Goal: Transaction & Acquisition: Purchase product/service

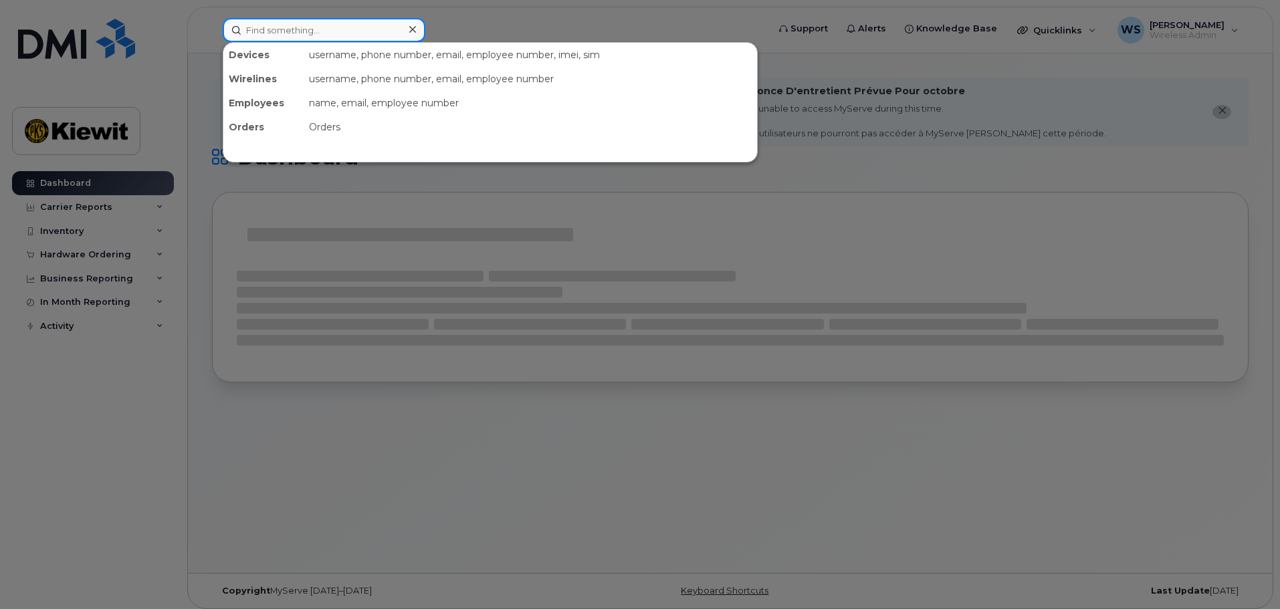
click at [307, 29] on input at bounding box center [324, 30] width 203 height 24
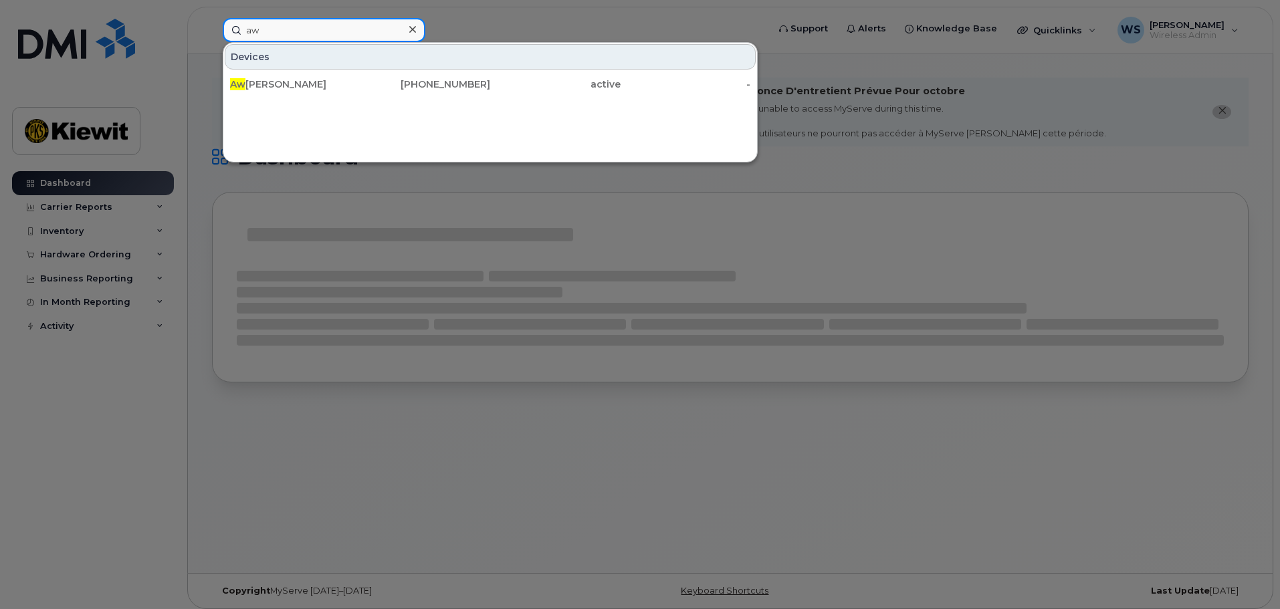
type input "a"
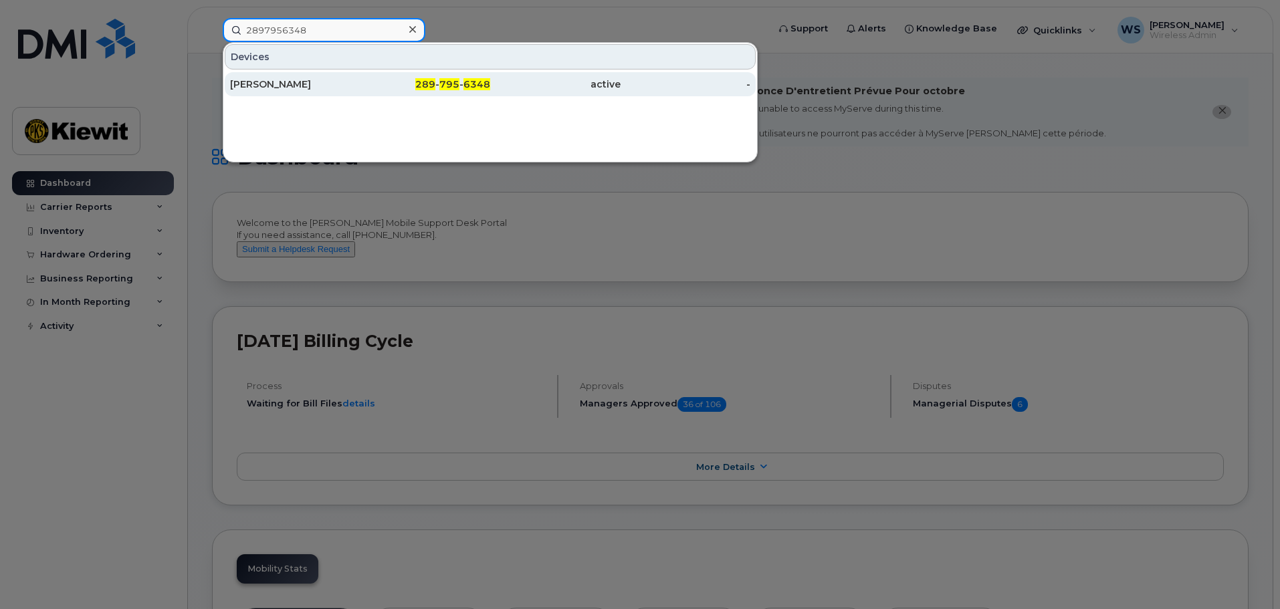
type input "2897956348"
click at [326, 84] on div "[PERSON_NAME]" at bounding box center [295, 84] width 130 height 13
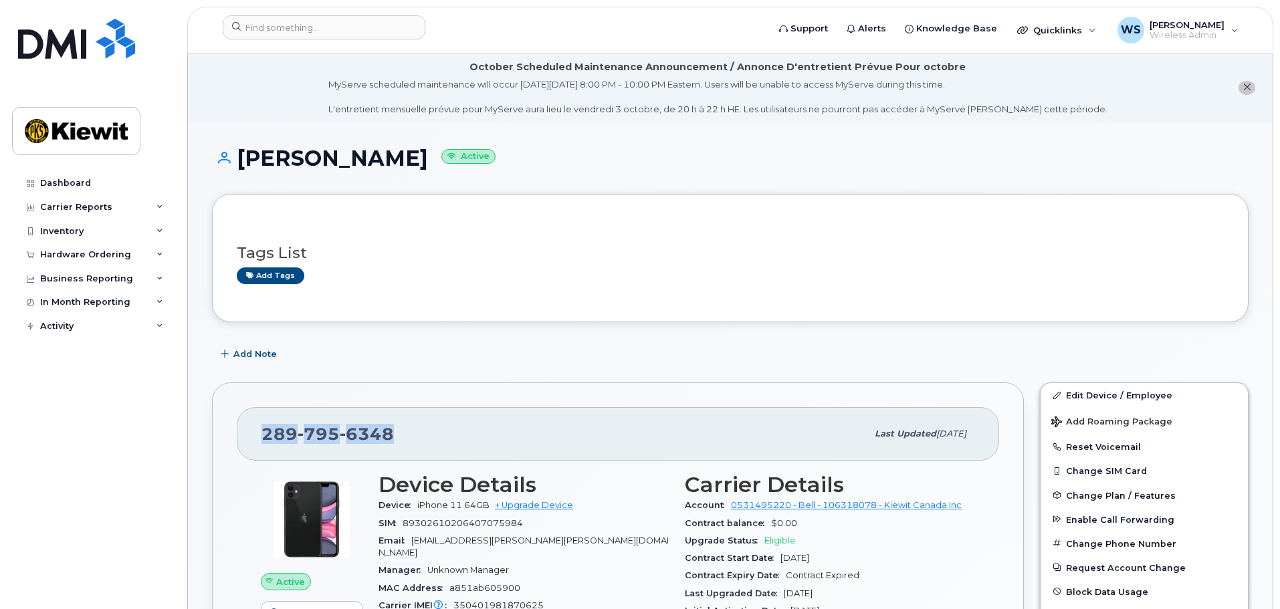
drag, startPoint x: 418, startPoint y: 429, endPoint x: 261, endPoint y: 422, distance: 157.3
click at [261, 422] on div "289 795 6348 Last updated Sep 08, 2025" at bounding box center [618, 434] width 763 height 54
copy span "289 795 6348"
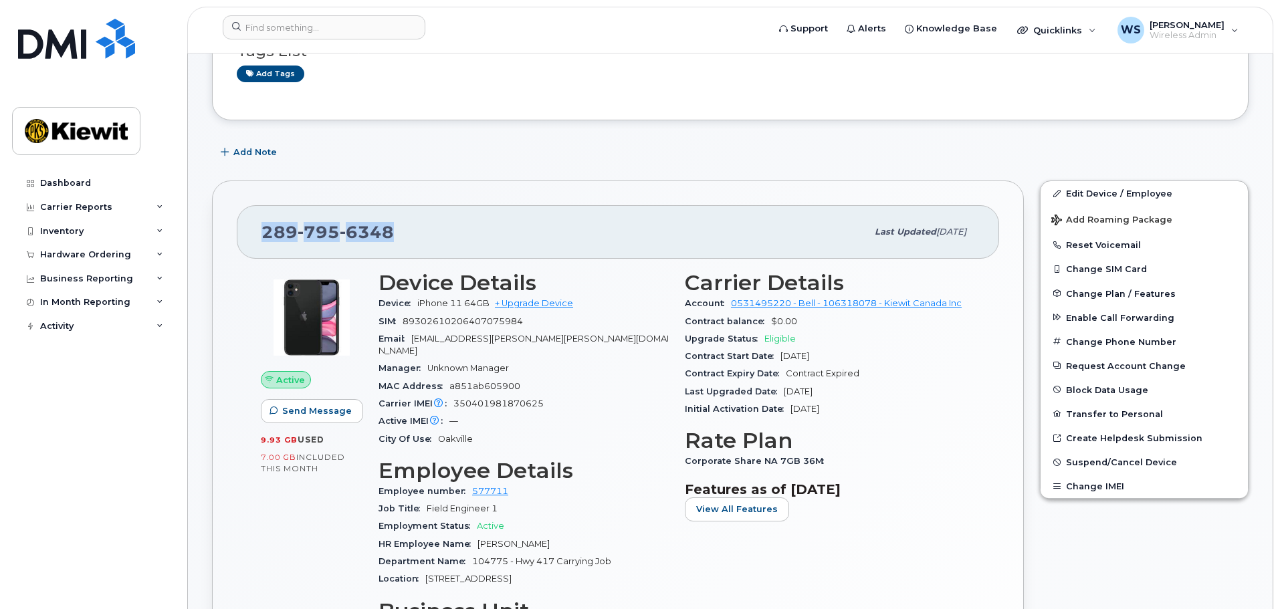
scroll to position [201, 0]
click at [534, 306] on link "+ Upgrade Device" at bounding box center [534, 305] width 78 height 10
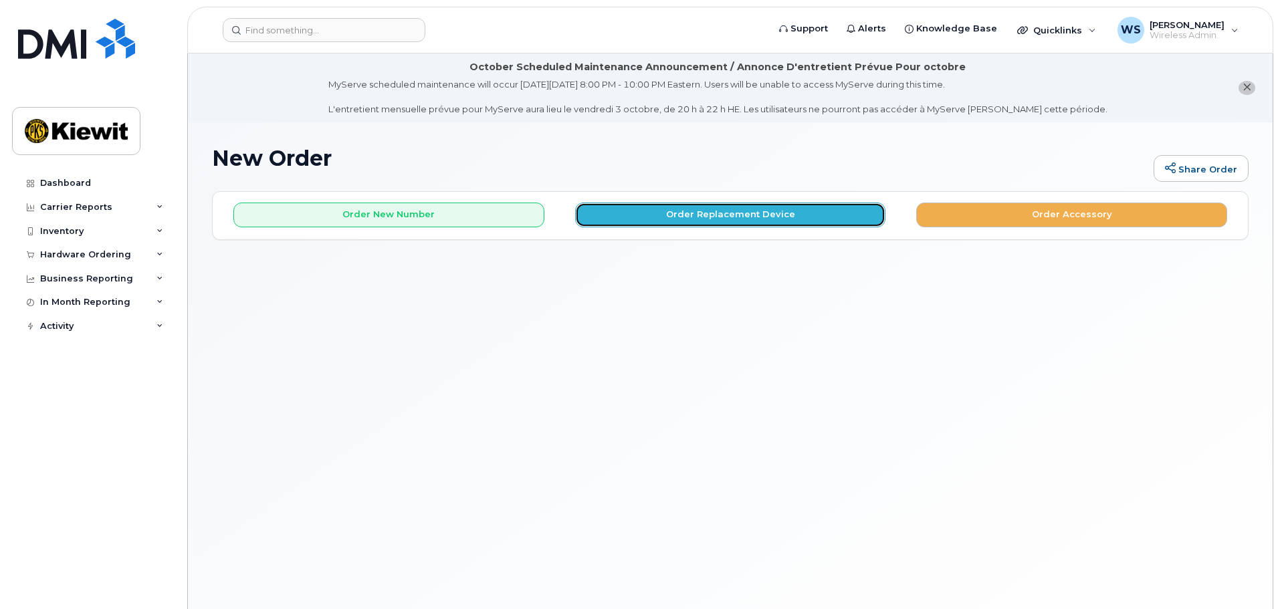
click at [649, 215] on button "Order Replacement Device" at bounding box center [730, 215] width 311 height 25
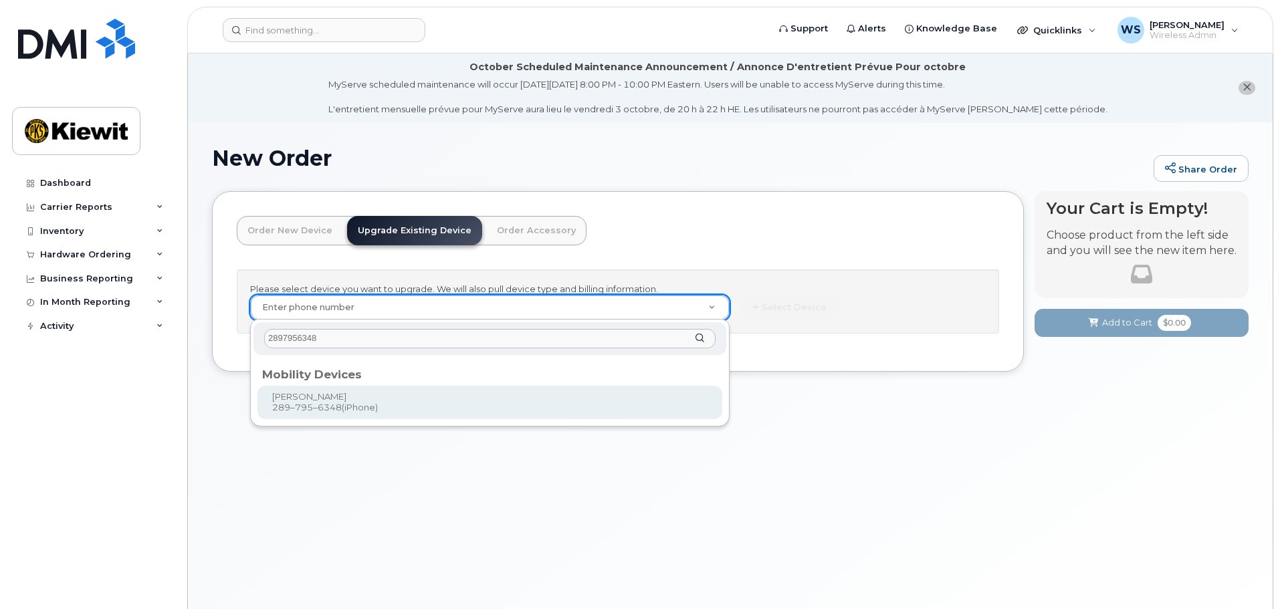
type input "2897956348"
type input "397050"
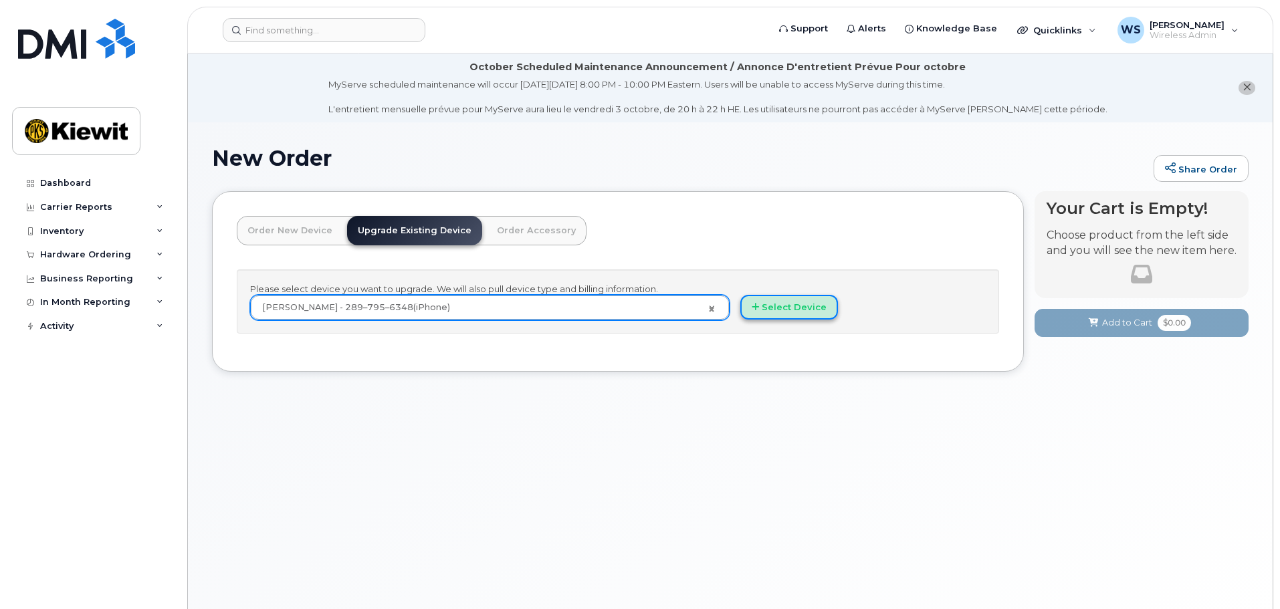
click at [784, 302] on button "Select Device" at bounding box center [790, 307] width 98 height 25
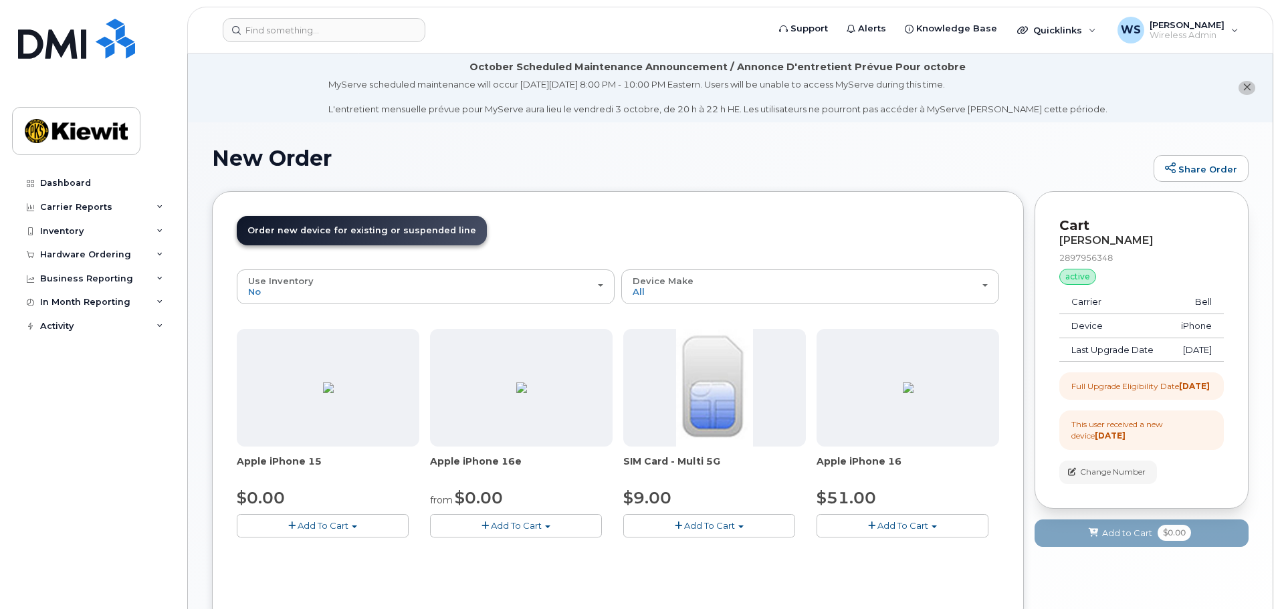
click at [552, 527] on button "Add To Cart" at bounding box center [516, 525] width 172 height 23
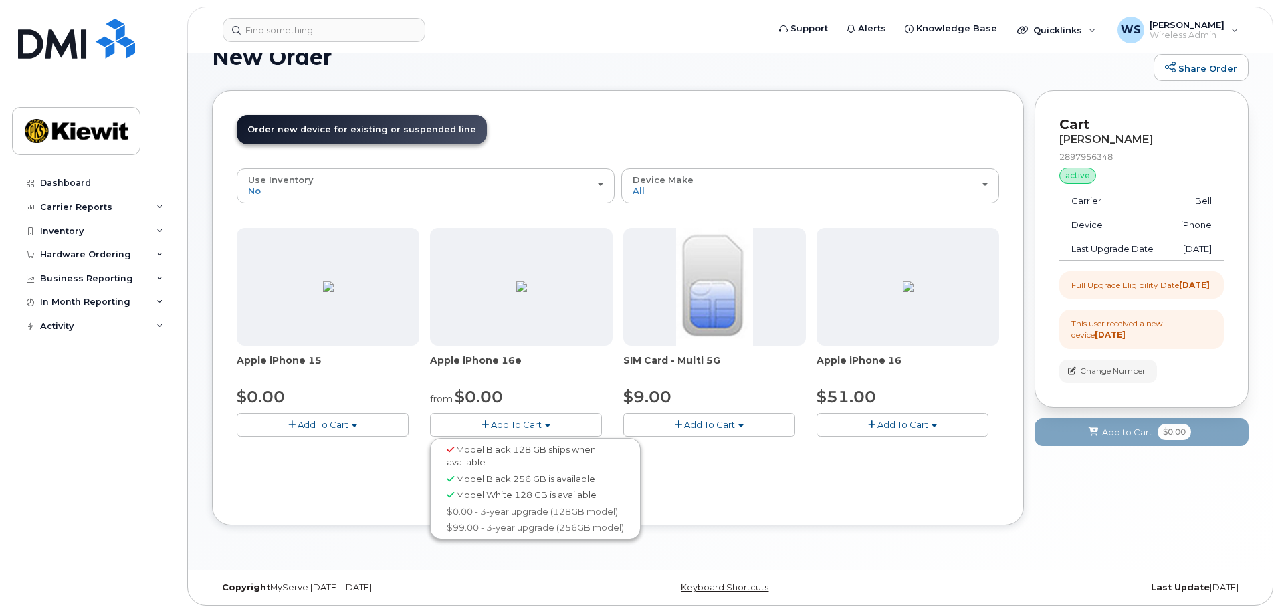
scroll to position [104, 0]
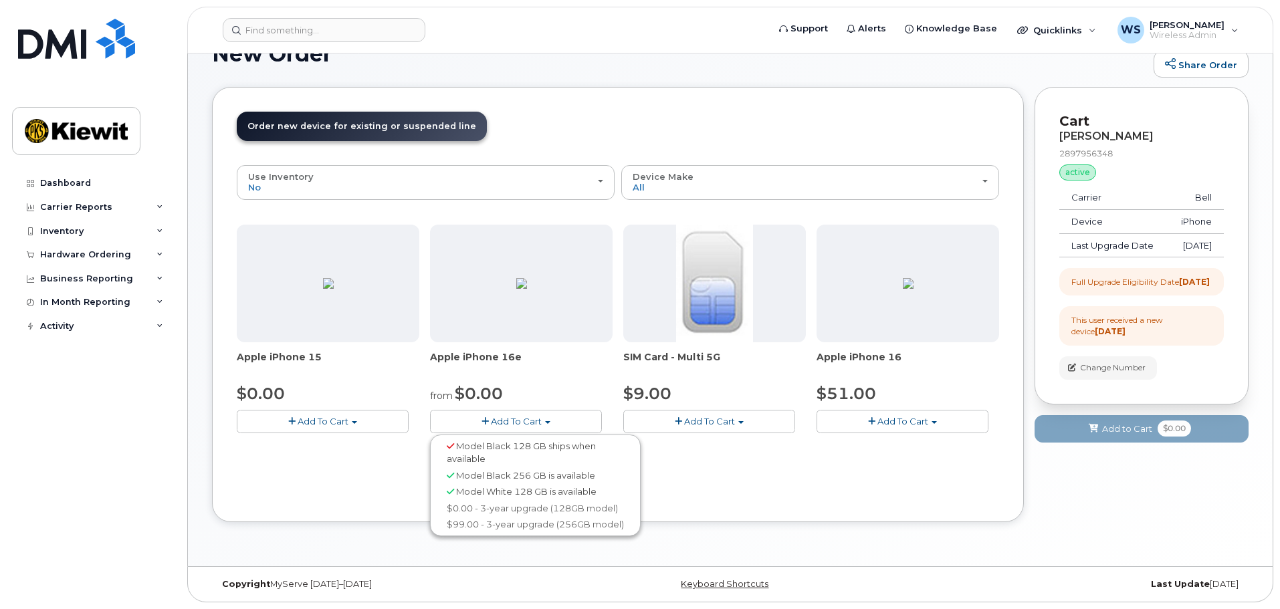
click at [790, 489] on div "Use Suspended Line Awfa Nasser 2897956348 No No change Yes Use Inventory No No …" at bounding box center [618, 331] width 763 height 333
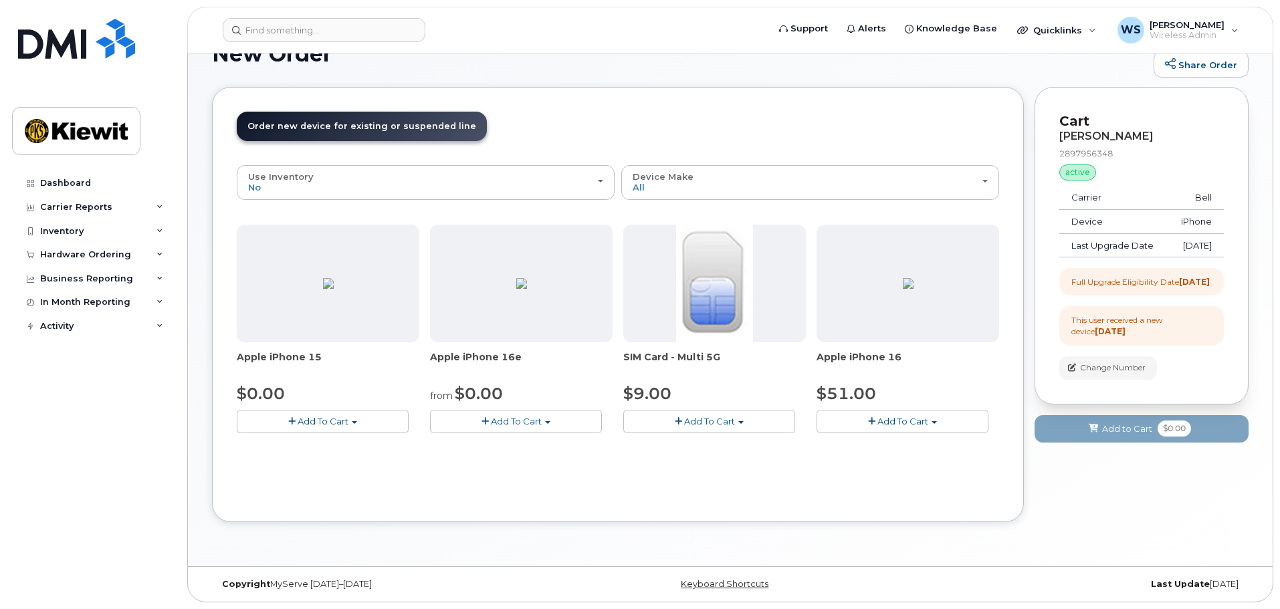
click at [489, 421] on button "Add To Cart" at bounding box center [516, 421] width 172 height 23
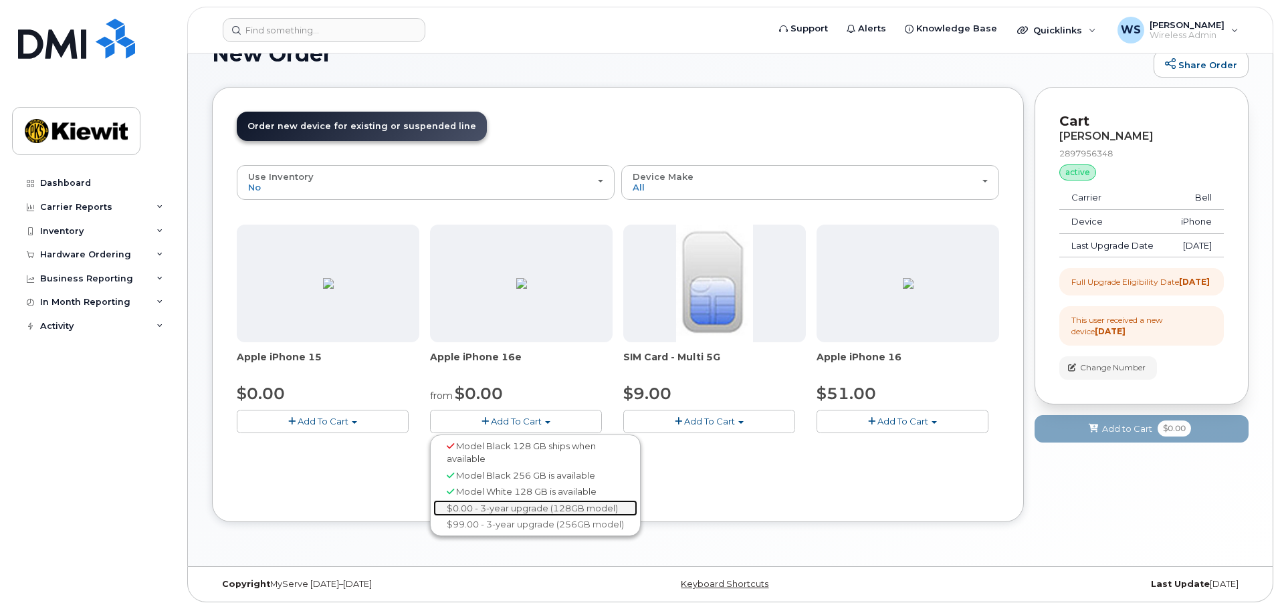
click at [518, 512] on link "$0.00 - 3-year upgrade (128GB model)" at bounding box center [535, 508] width 204 height 17
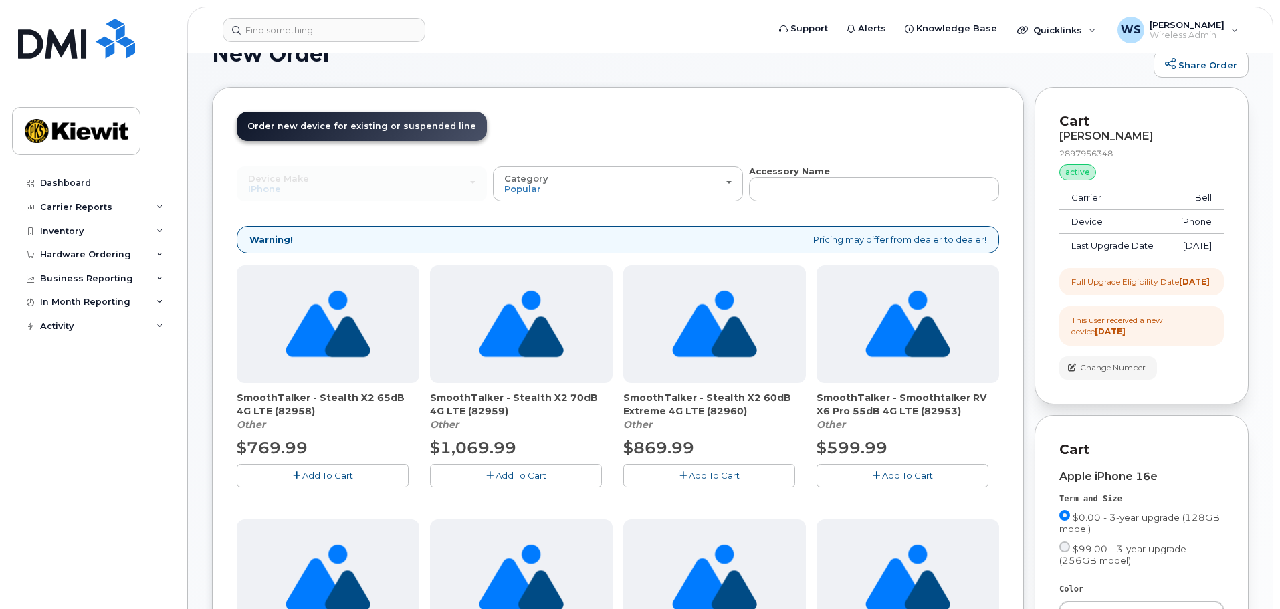
click at [634, 163] on header "Order New Device Upgrade Existing Device Order Accessory Order new device and n…" at bounding box center [618, 139] width 763 height 54
click at [610, 177] on div "Category Popular" at bounding box center [617, 184] width 227 height 21
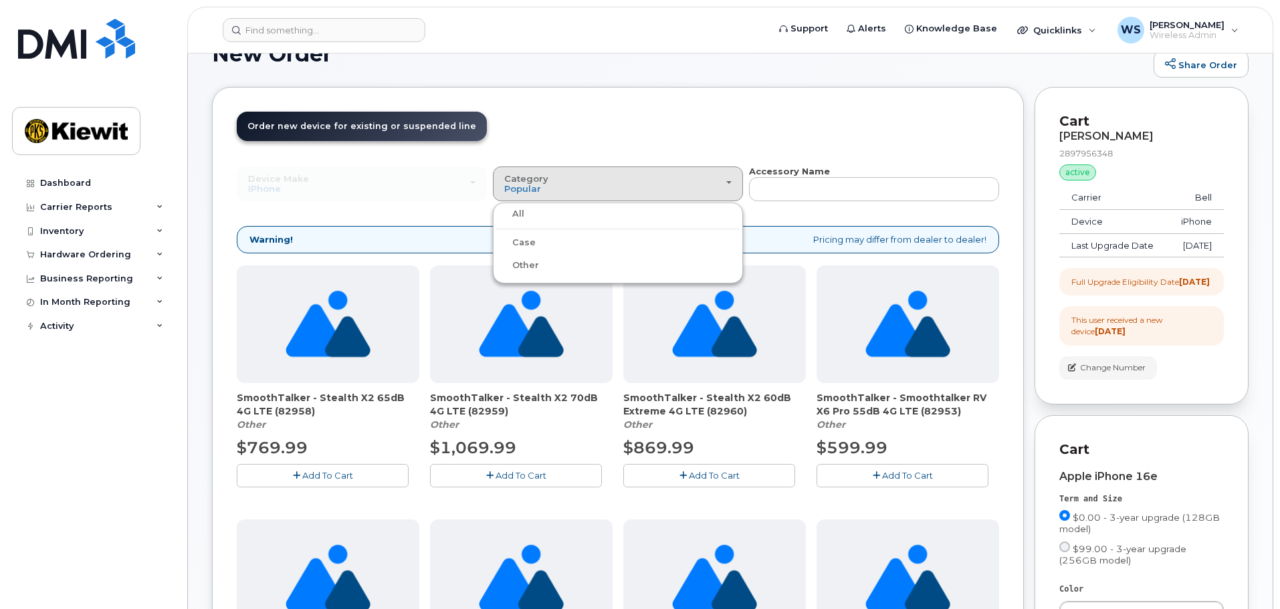
click at [555, 243] on div "Case" at bounding box center [617, 243] width 243 height 16
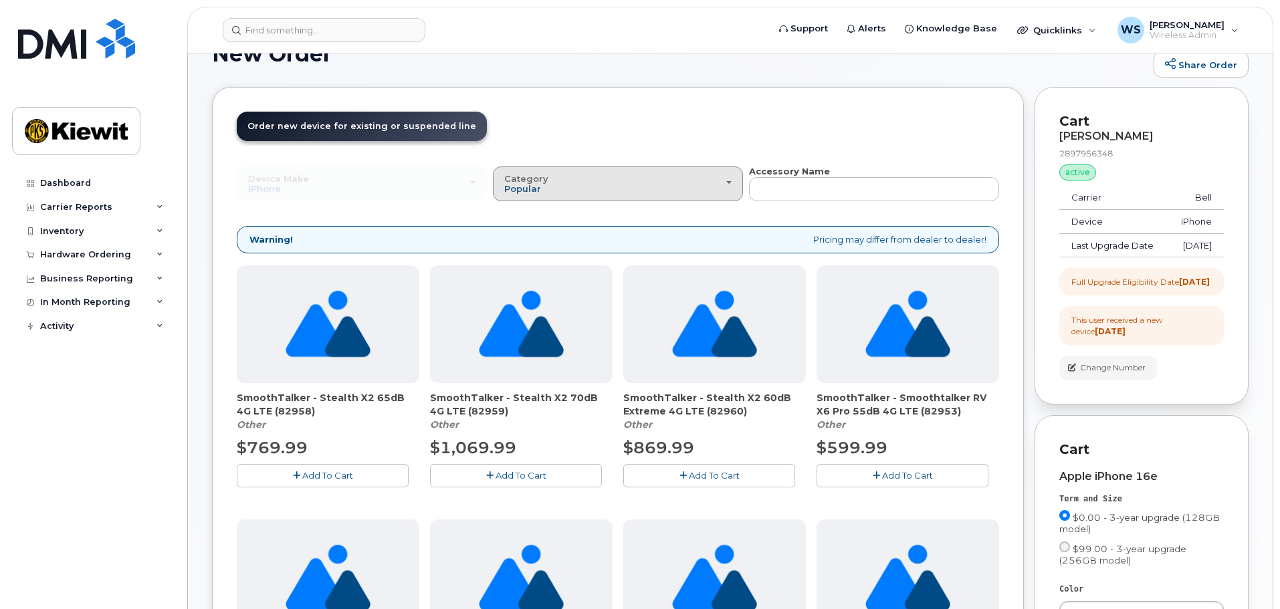
click at [539, 191] on span "Popular" at bounding box center [522, 188] width 37 height 11
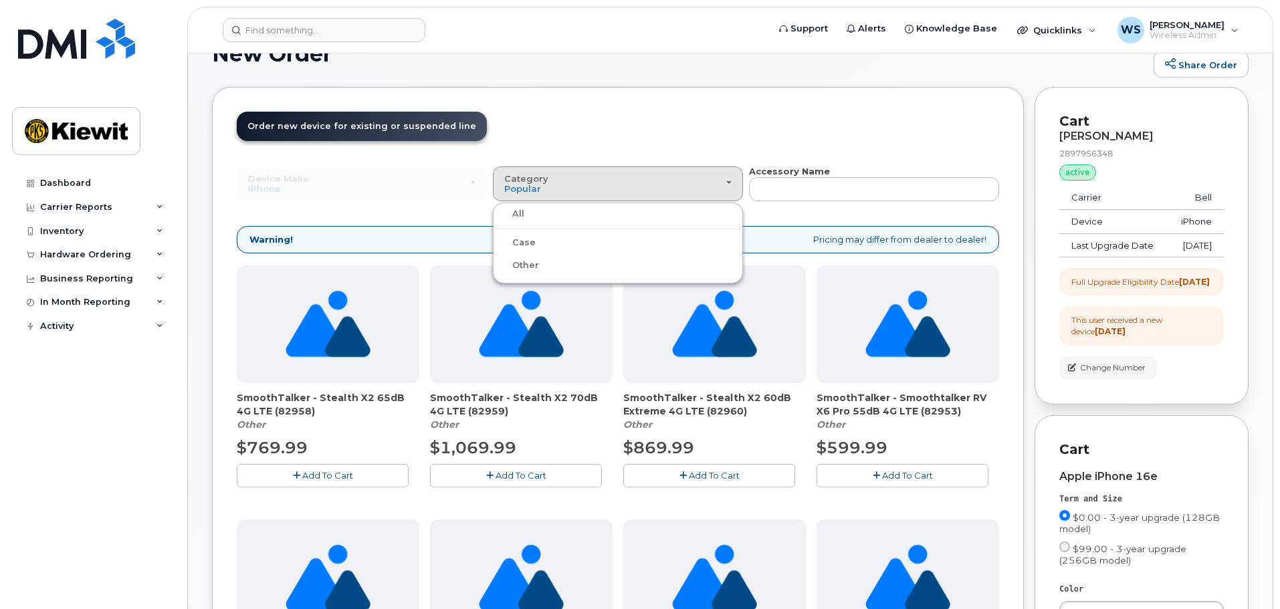
click at [518, 237] on label "Case" at bounding box center [515, 243] width 39 height 16
click at [0, 0] on input "Case" at bounding box center [0, 0] width 0 height 0
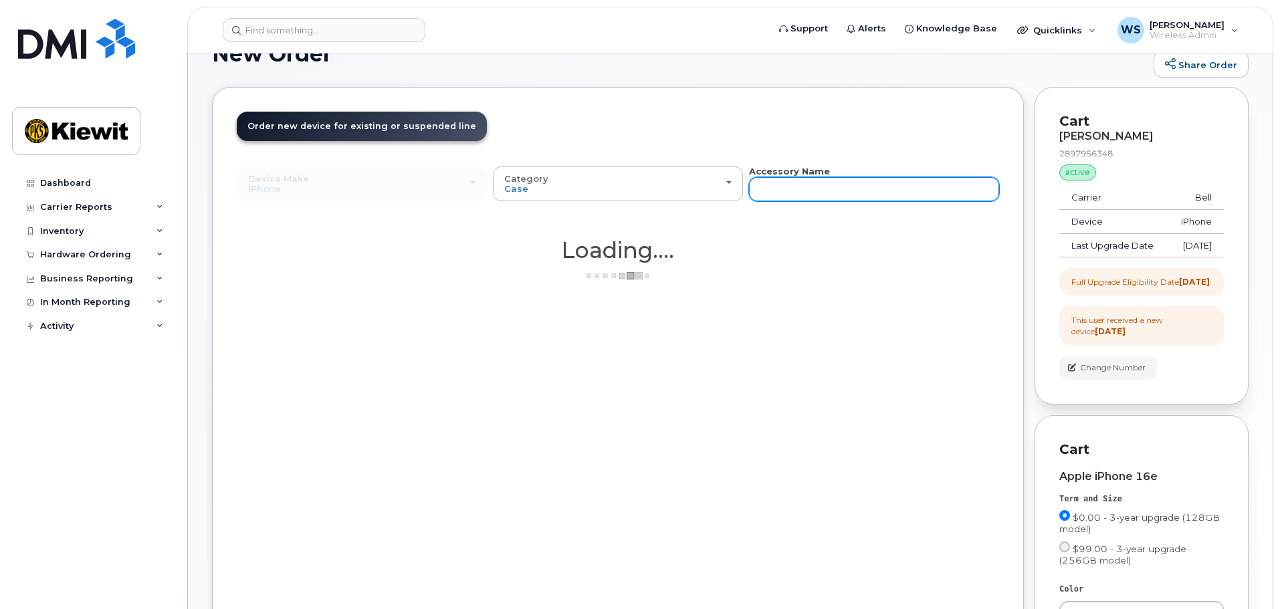
click at [852, 187] on input "text" at bounding box center [874, 189] width 250 height 24
type input "otterbox"
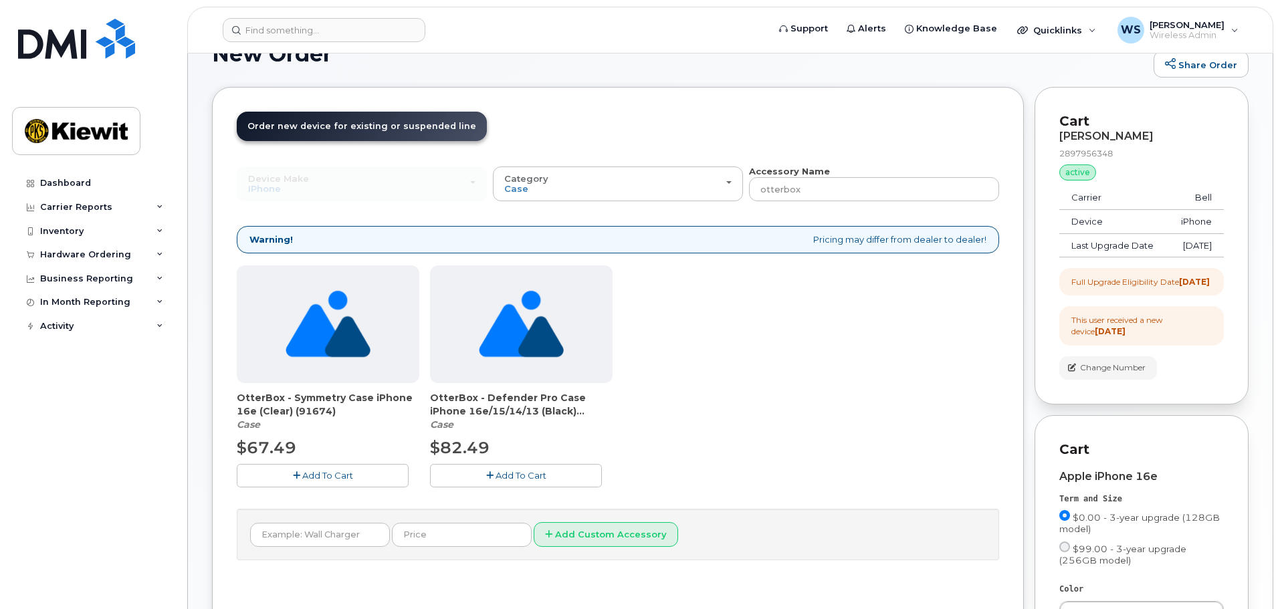
click at [490, 475] on icon "button" at bounding box center [489, 476] width 7 height 9
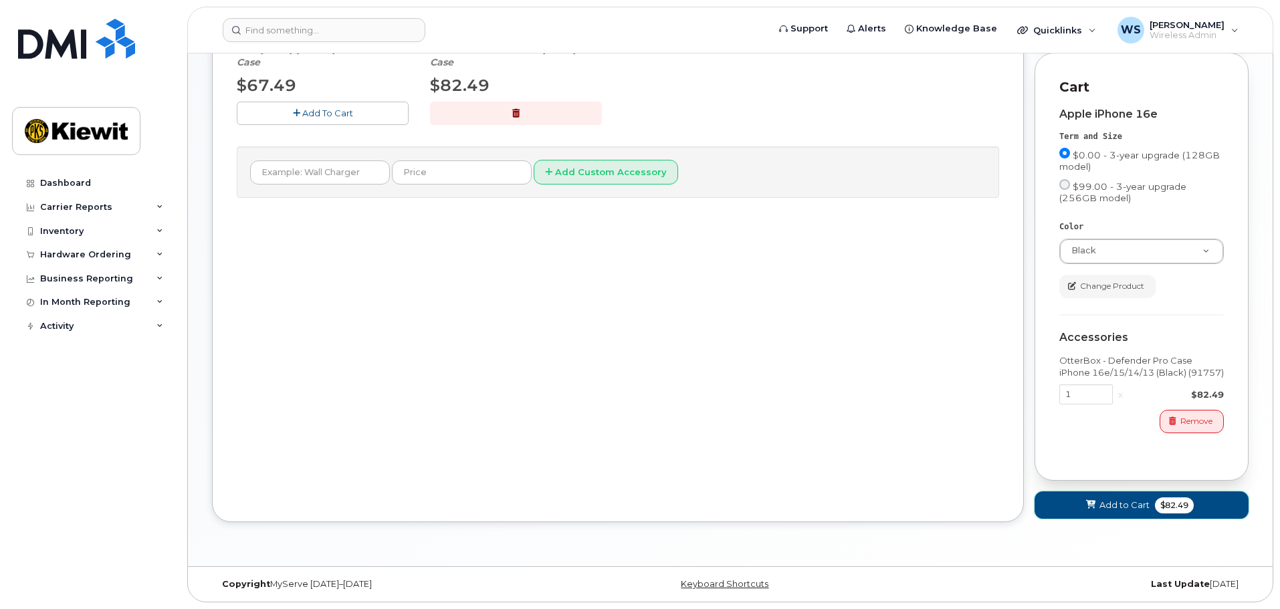
click at [1208, 502] on button "Add to Cart $82.49" at bounding box center [1142, 505] width 214 height 27
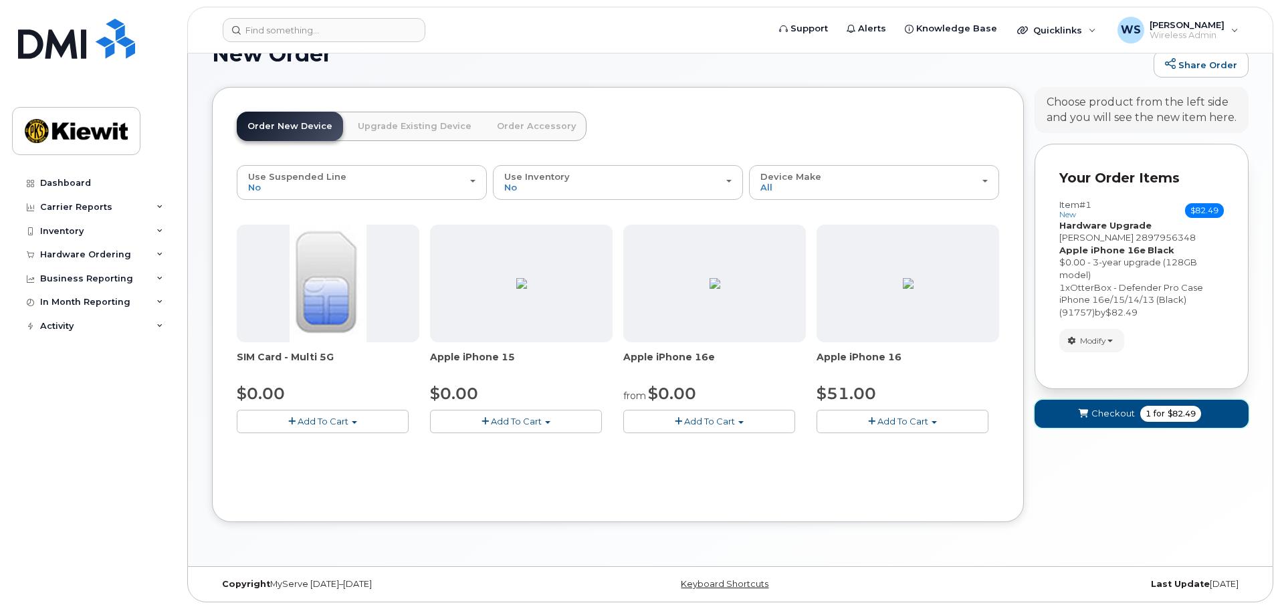
click at [1128, 415] on span "Checkout" at bounding box center [1113, 413] width 43 height 13
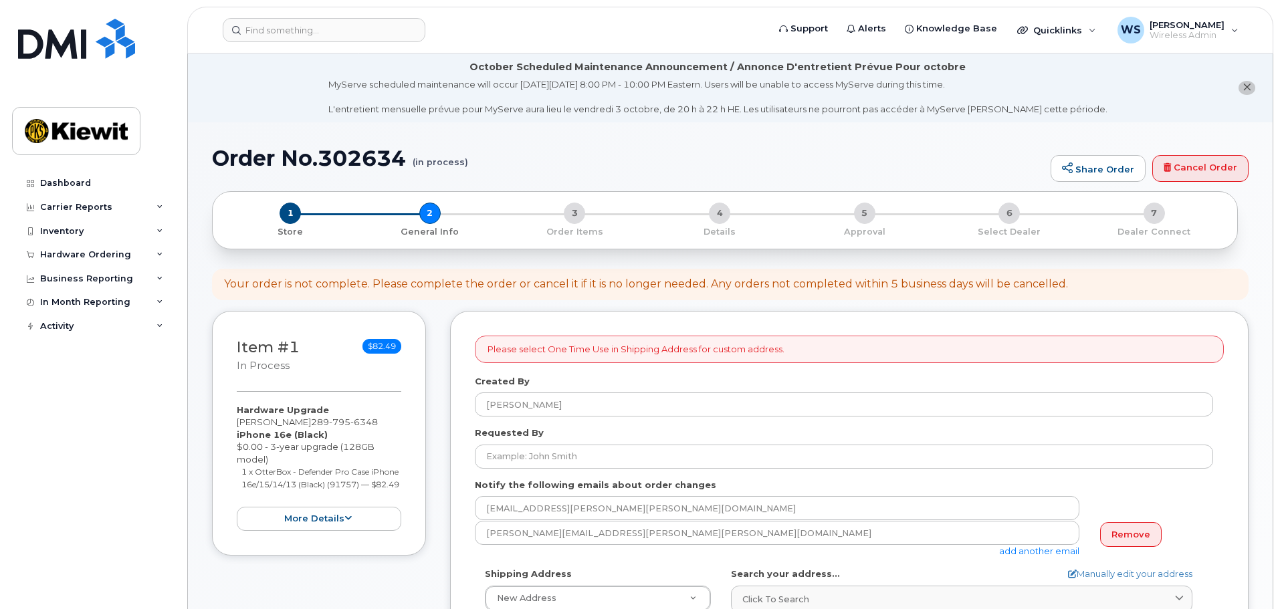
select select
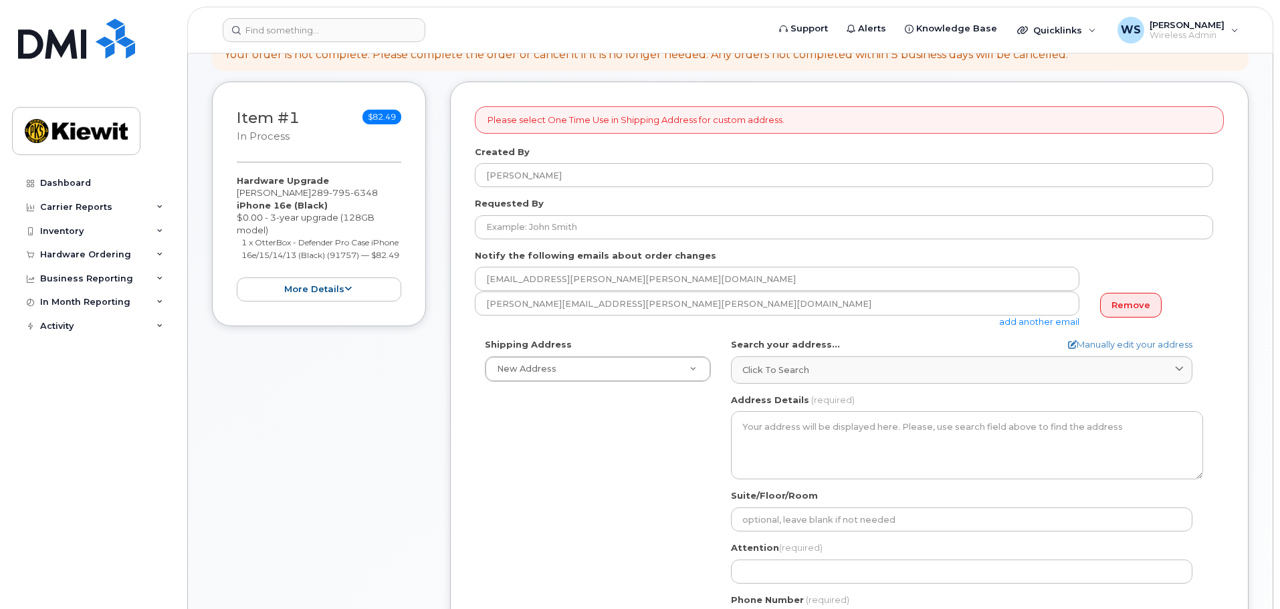
scroll to position [268, 0]
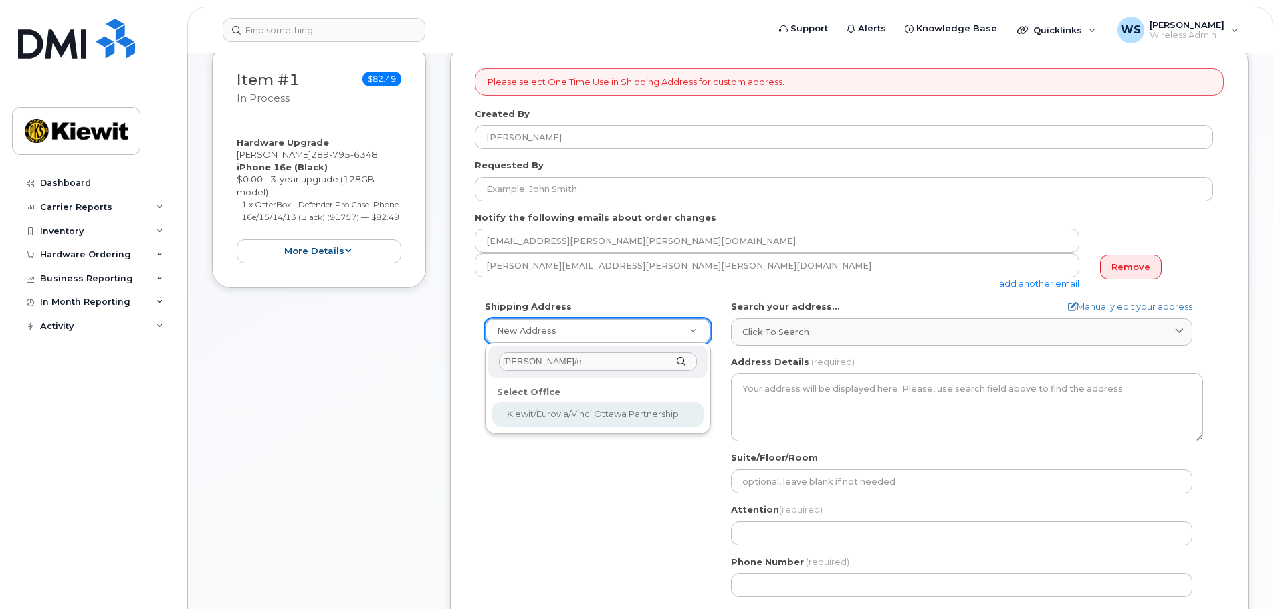
type input "kiewit/e"
select select
type textarea "2440 Don Reid Dr Ottawa Ontario K1H 1E1"
type input "[PERSON_NAME]"
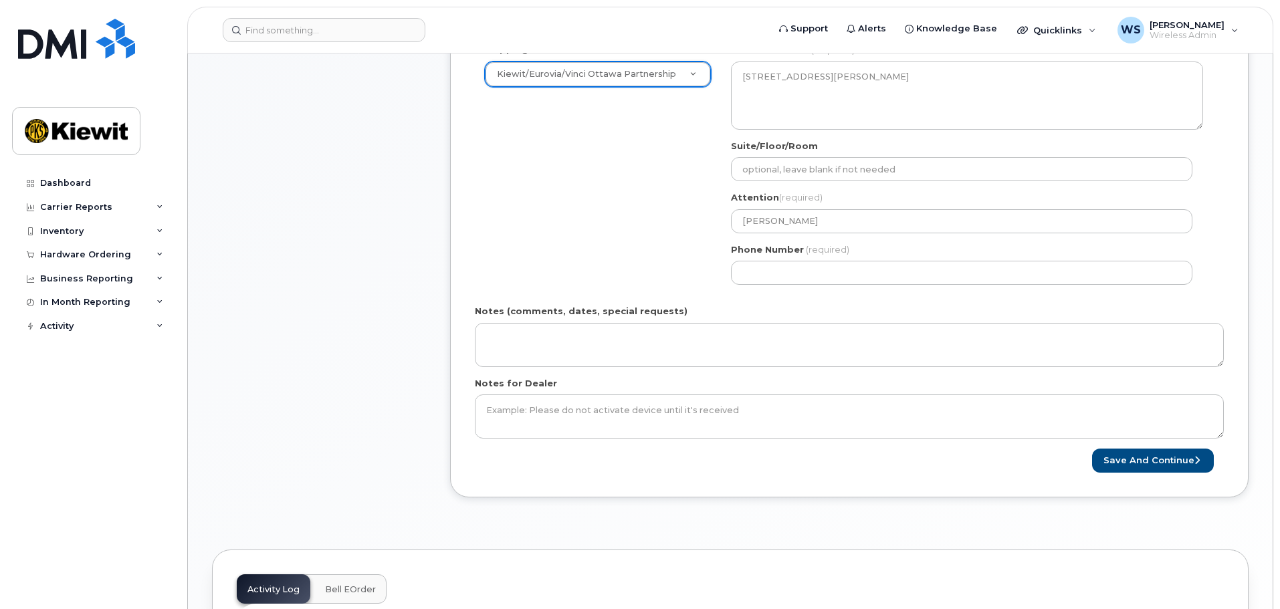
scroll to position [535, 0]
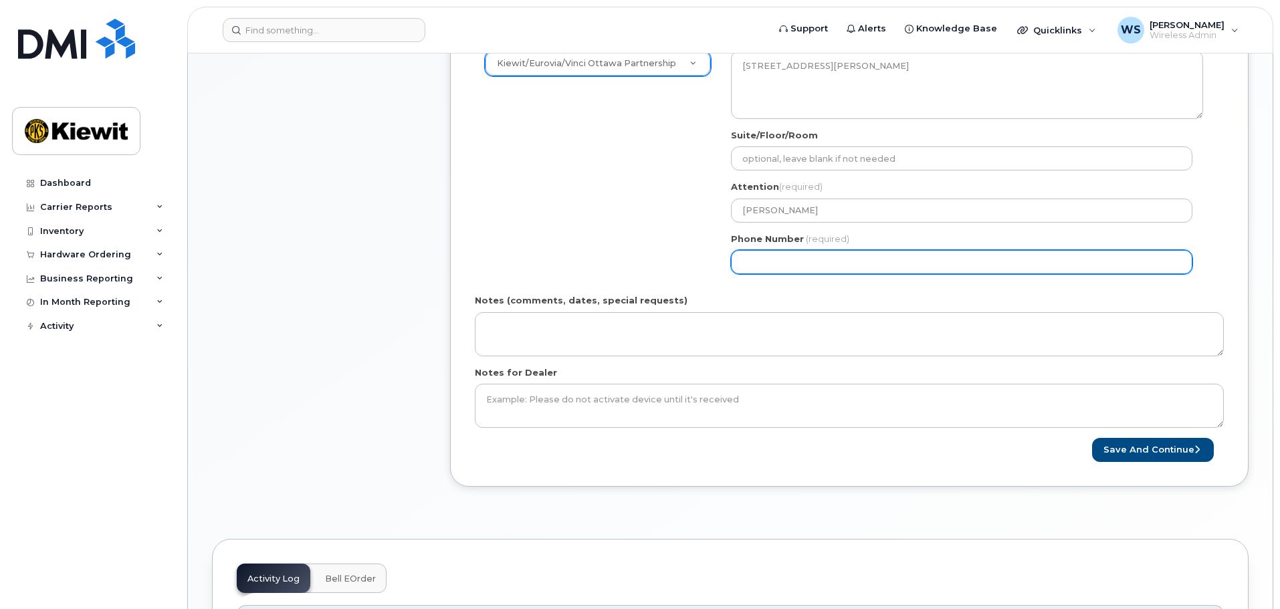
click at [808, 263] on input "Phone Number" at bounding box center [962, 262] width 462 height 24
select select
type input "613298981"
select select
type input "6132989818"
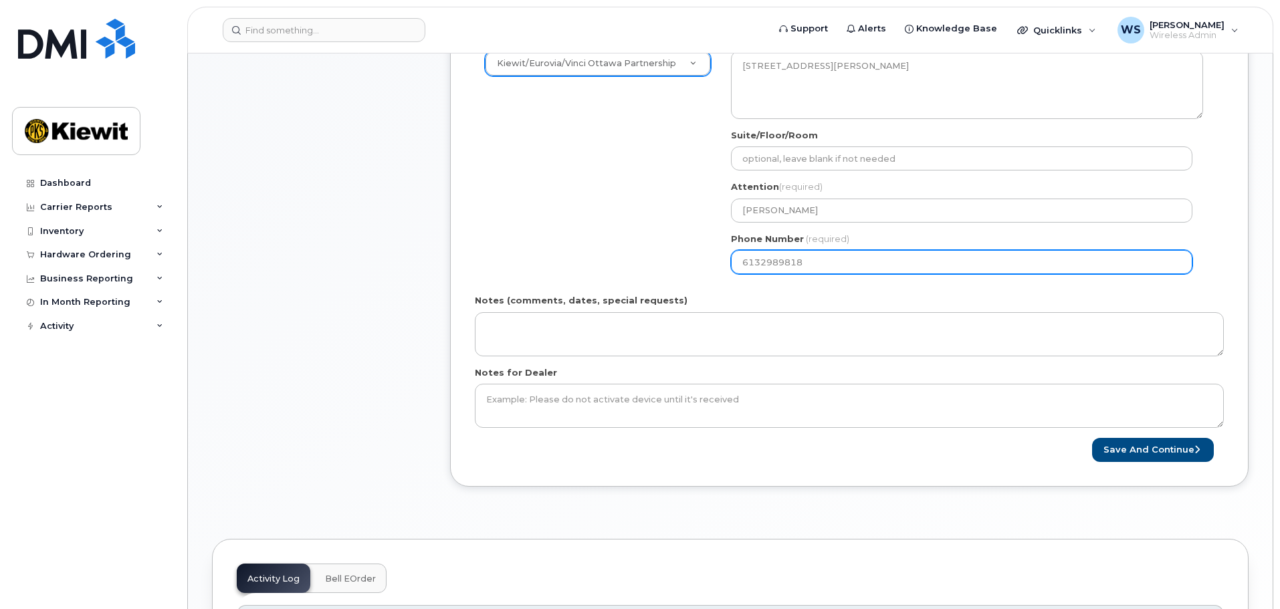
click at [1011, 278] on div "ON Ottawa Search your address... Manually edit your address Click to search No …" at bounding box center [967, 159] width 492 height 252
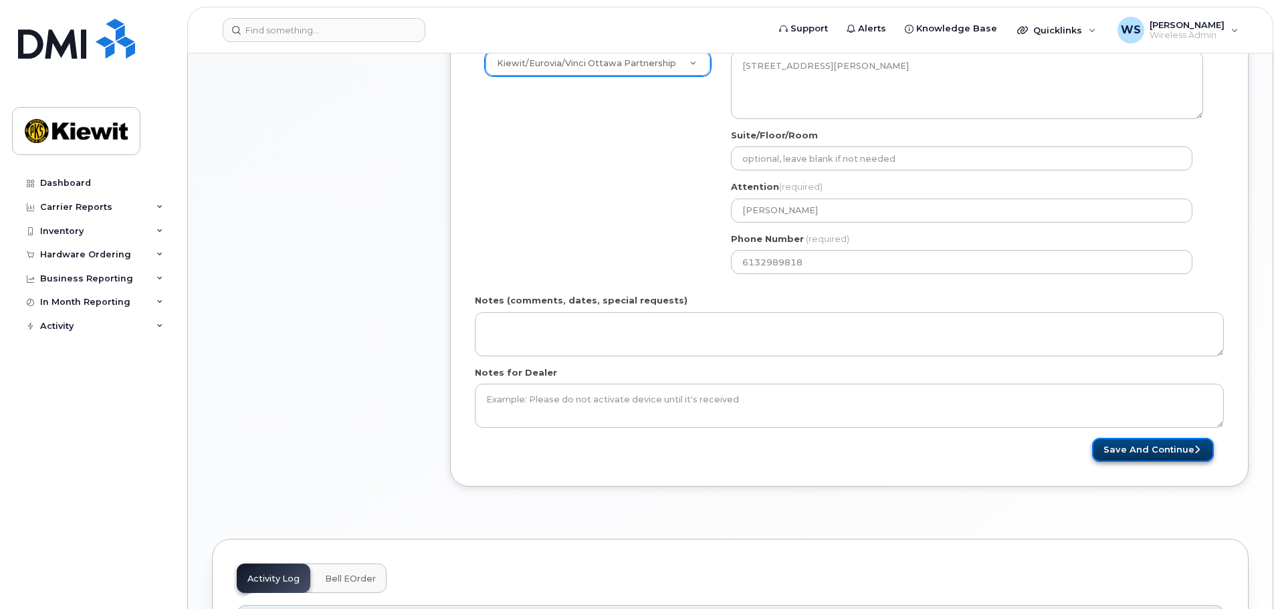
click at [1125, 450] on button "Save and Continue" at bounding box center [1153, 450] width 122 height 25
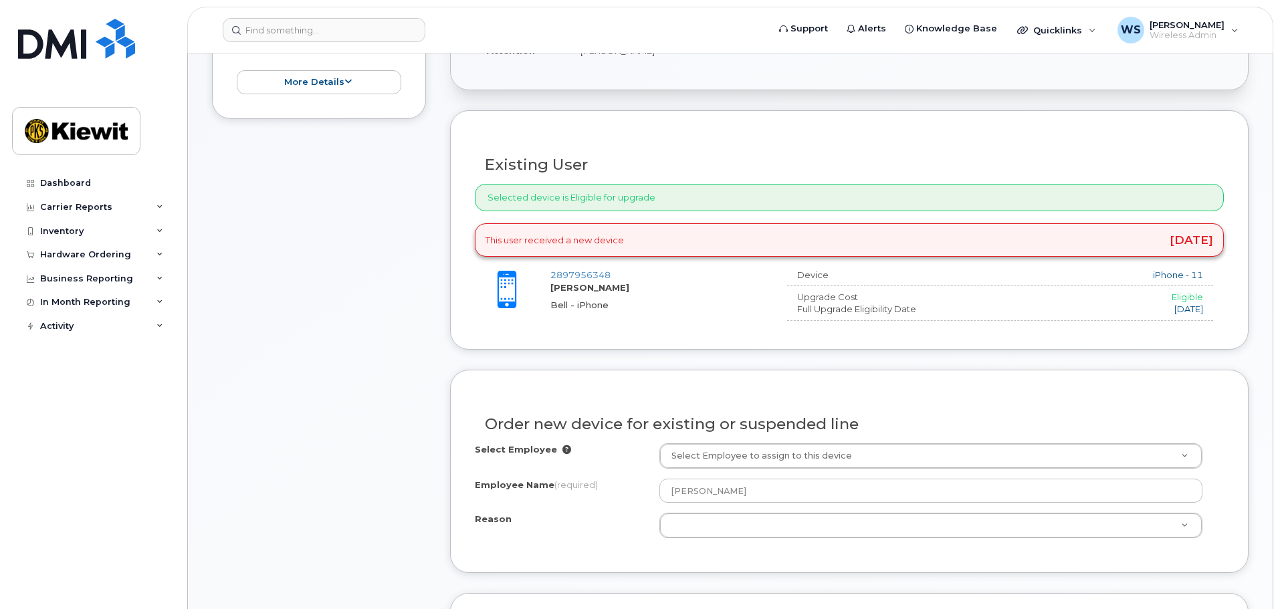
scroll to position [468, 0]
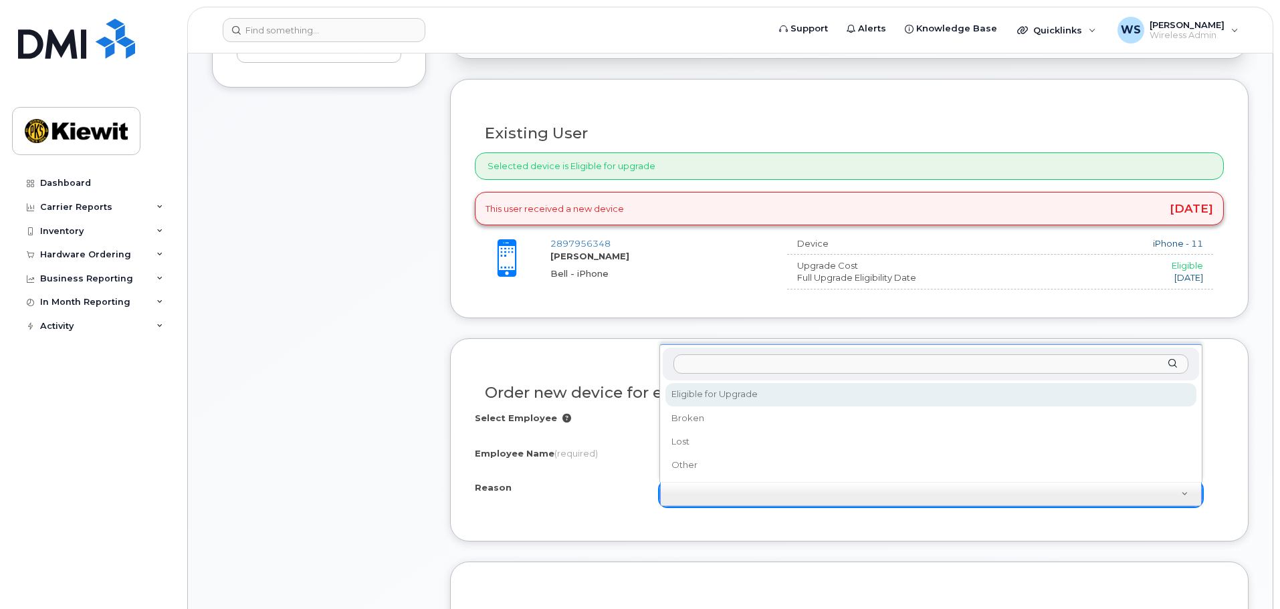
select select "eligible_for_upgrade"
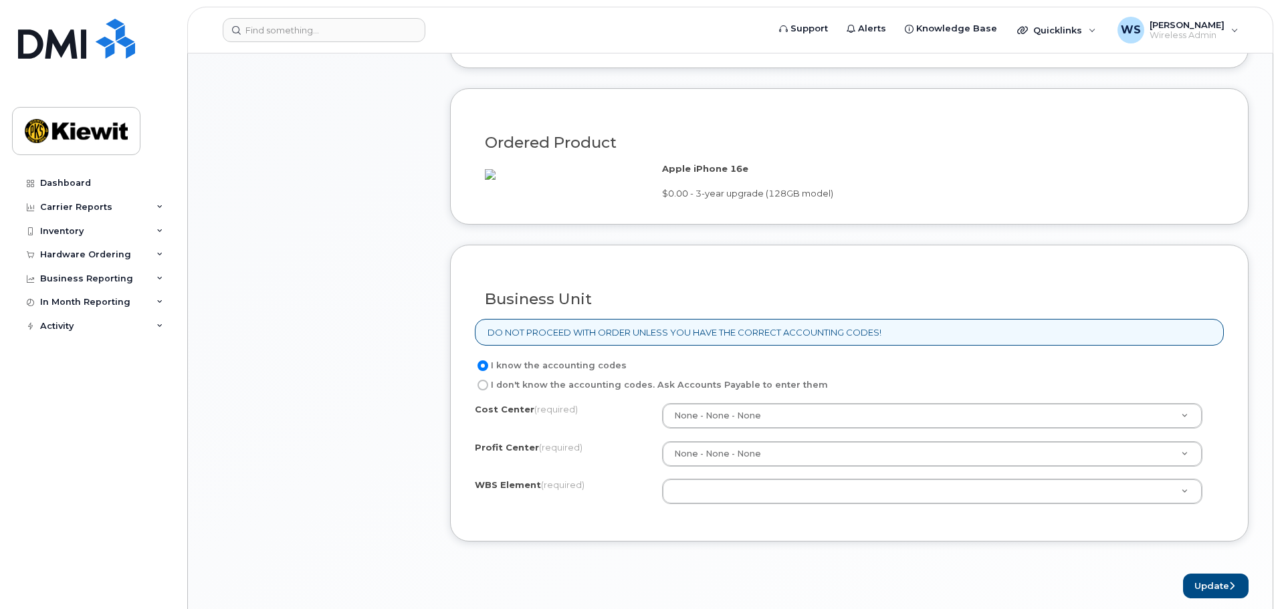
scroll to position [1070, 0]
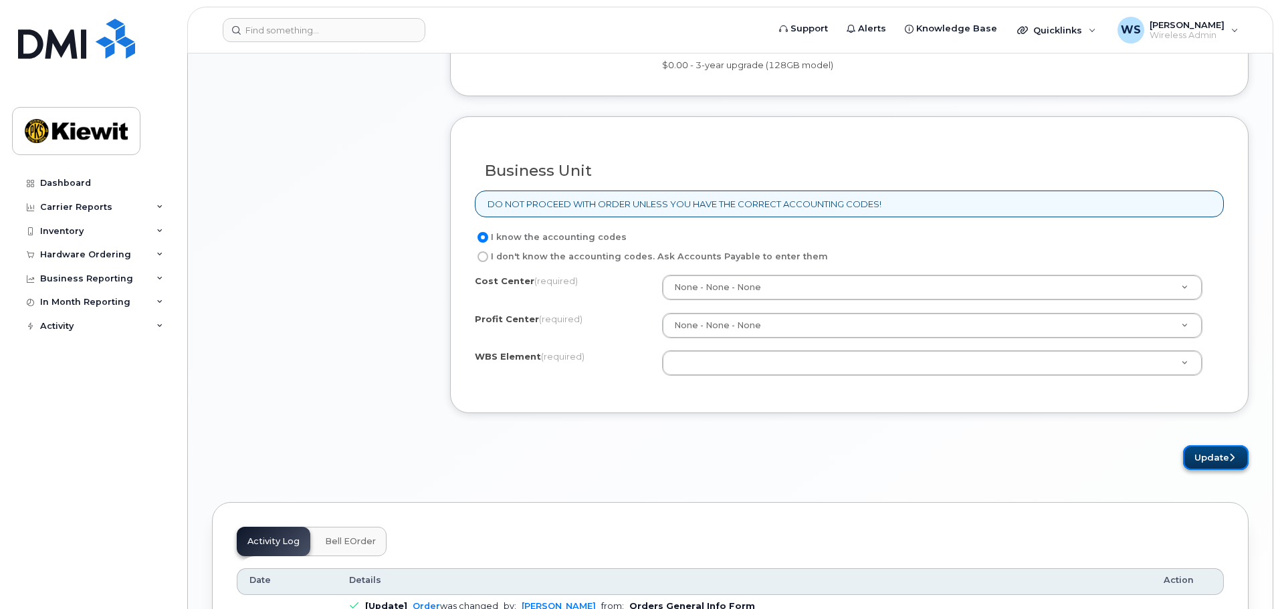
click at [1236, 464] on button "Update" at bounding box center [1216, 458] width 66 height 25
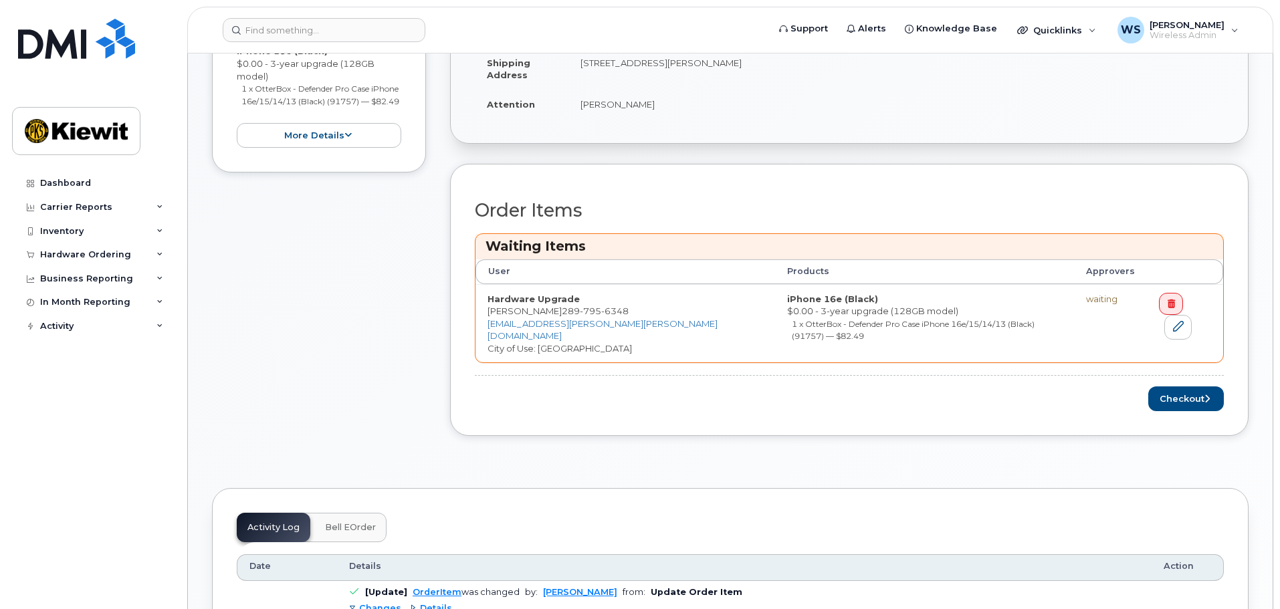
scroll to position [468, 0]
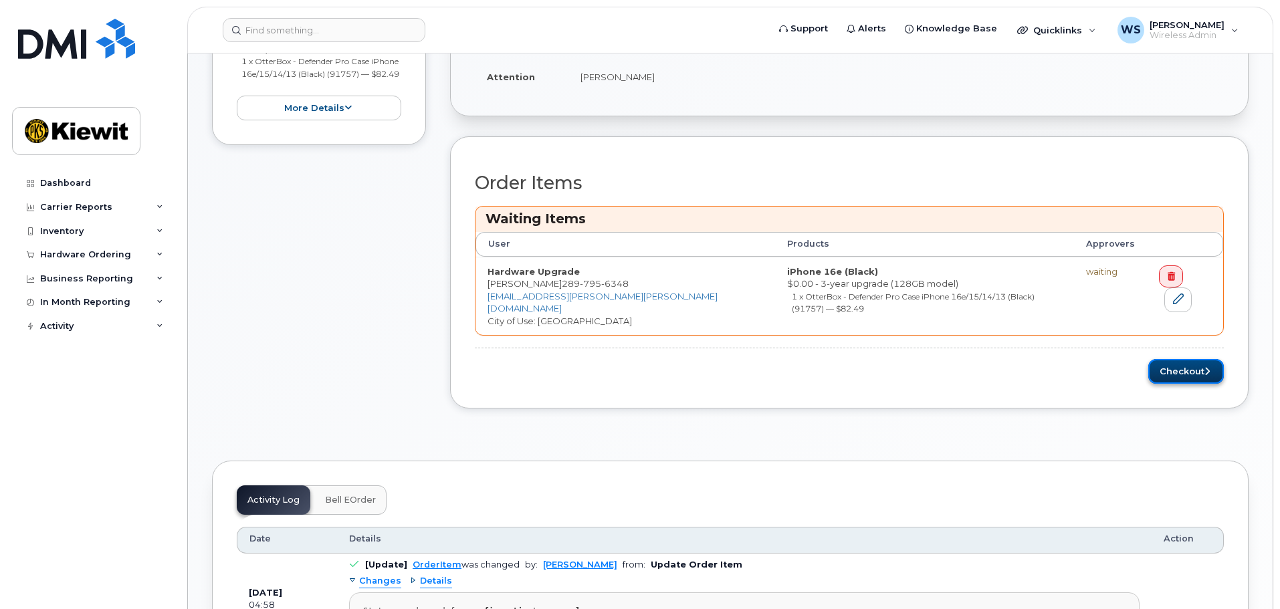
click at [1179, 359] on button "Checkout" at bounding box center [1187, 371] width 76 height 25
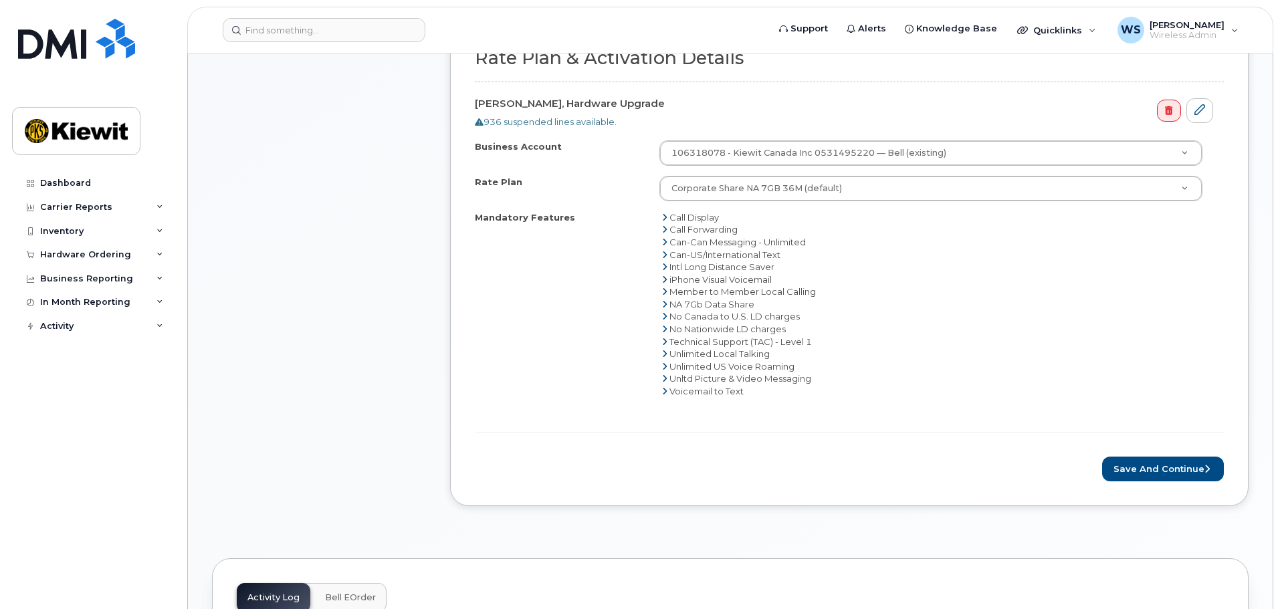
scroll to position [669, 0]
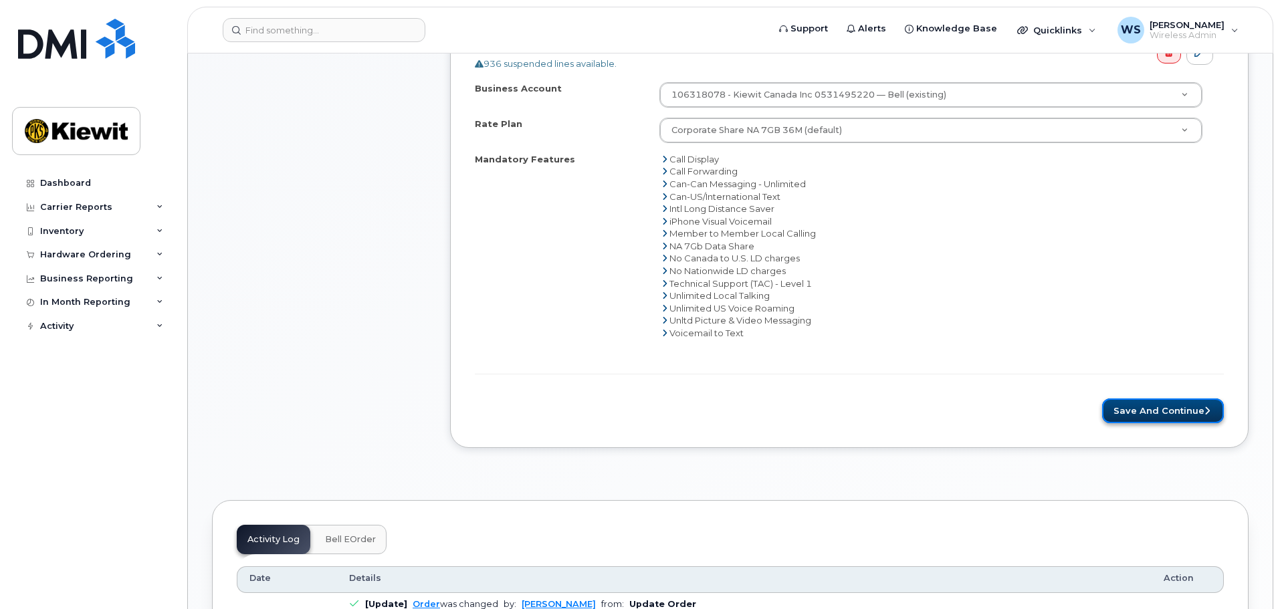
click at [1174, 414] on button "Save and Continue" at bounding box center [1163, 411] width 122 height 25
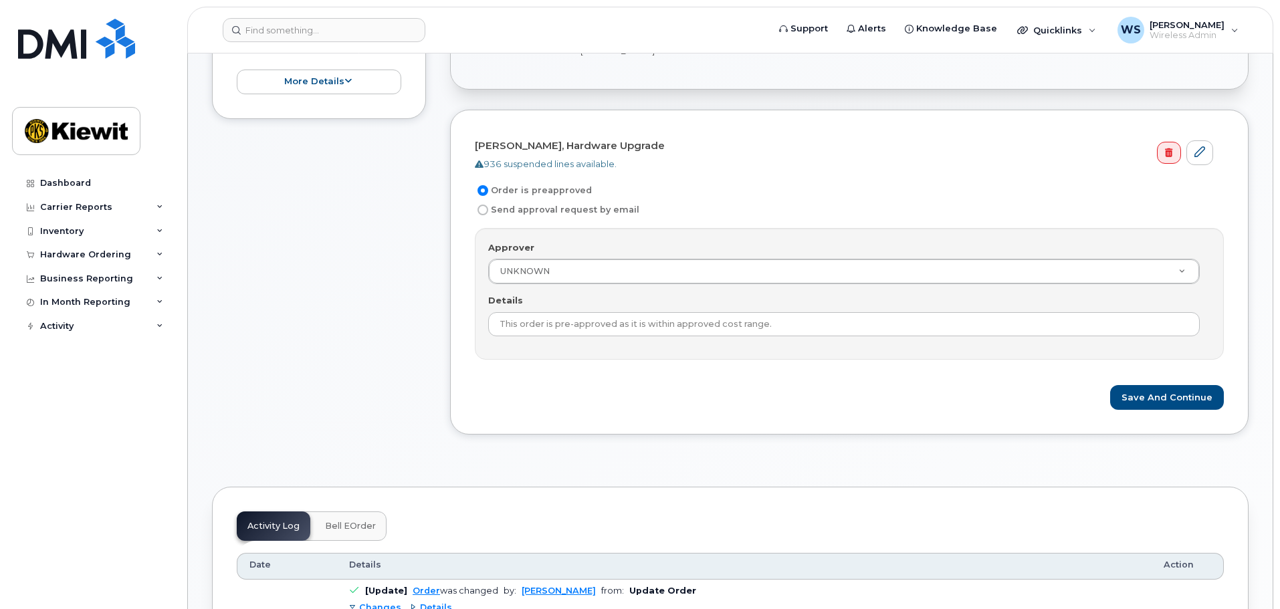
scroll to position [401, 0]
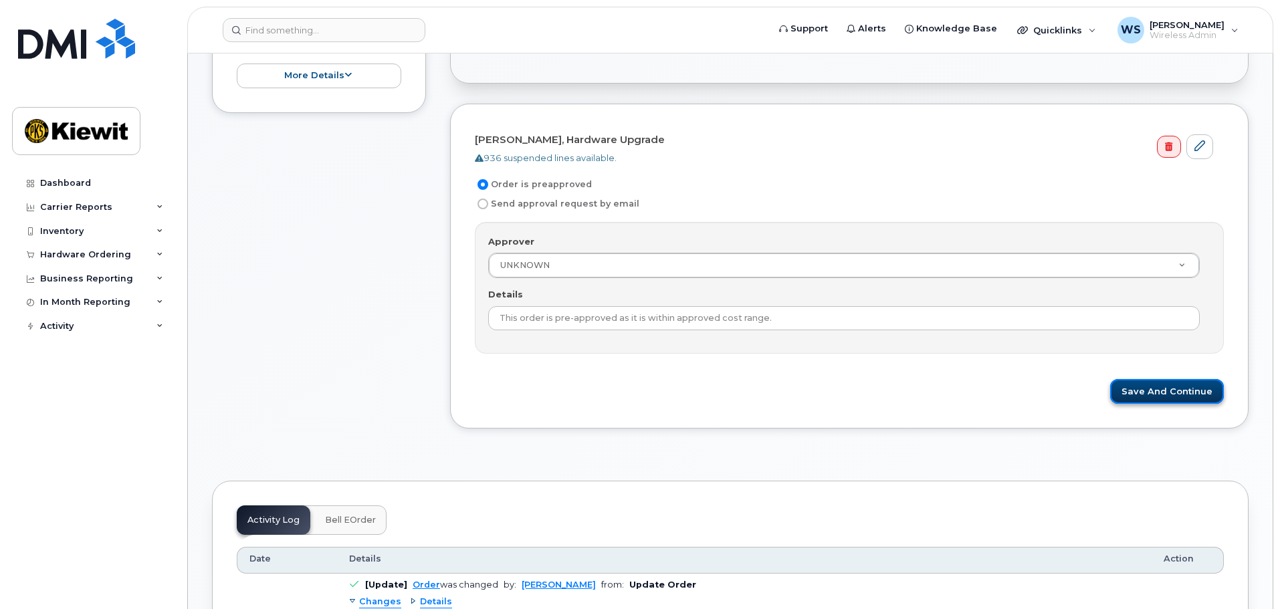
click at [1149, 393] on button "Save and Continue" at bounding box center [1167, 391] width 114 height 25
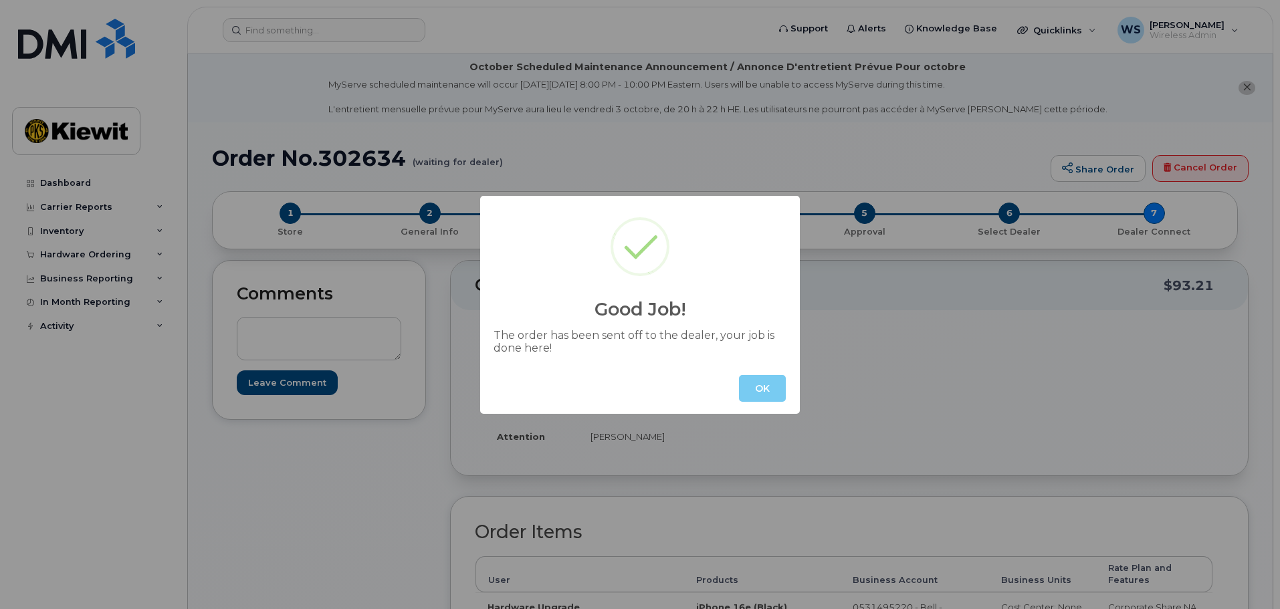
click at [759, 395] on button "OK" at bounding box center [762, 388] width 47 height 27
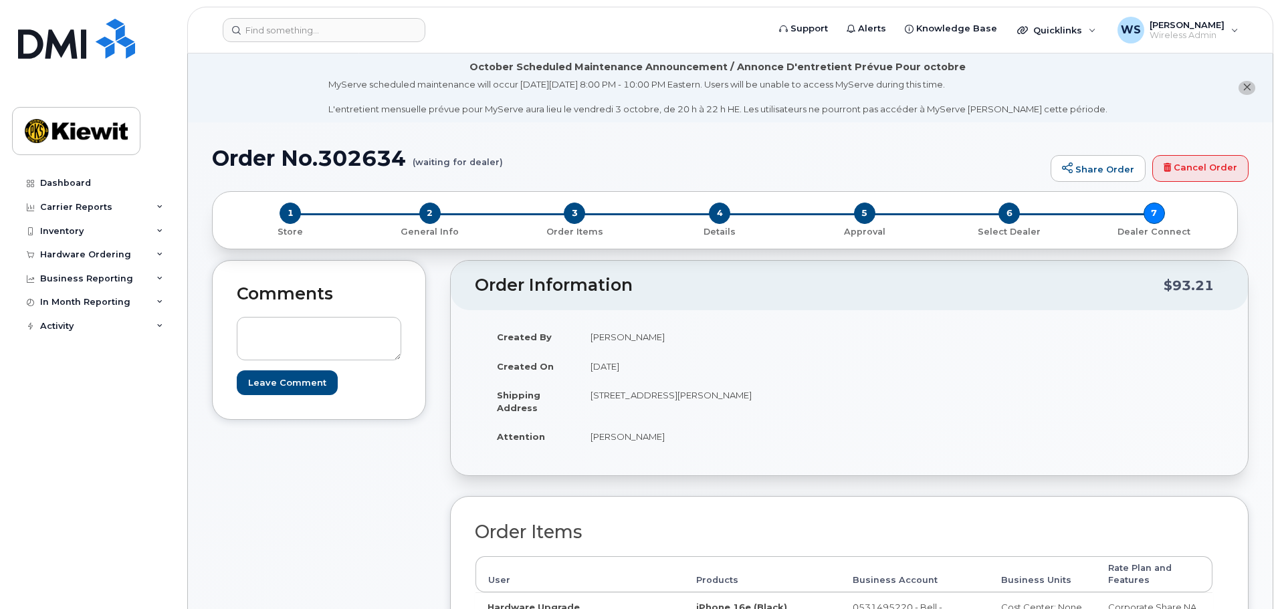
click at [353, 159] on h1 "Order No.302634 (waiting for dealer)" at bounding box center [628, 158] width 832 height 23
copy h1 "302634"
